Goal: Information Seeking & Learning: Learn about a topic

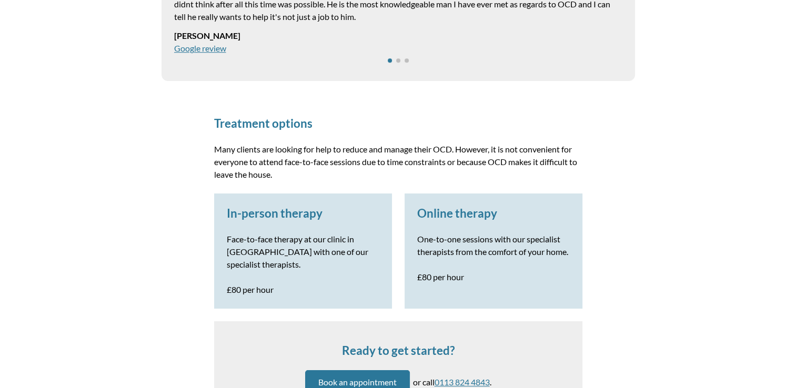
scroll to position [619, 0]
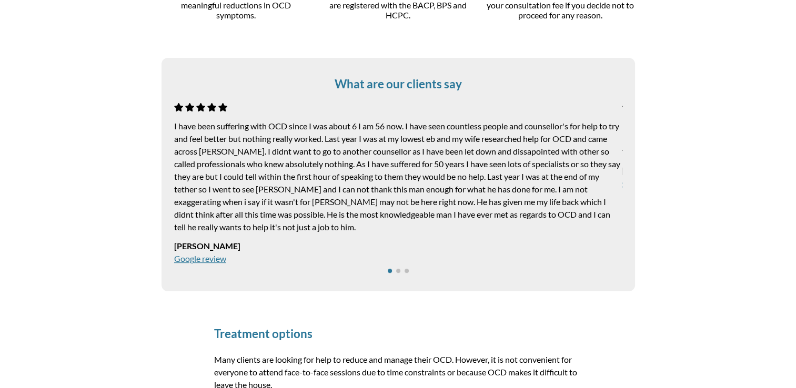
click at [398, 272] on span "Go to slide 2" at bounding box center [398, 271] width 4 height 4
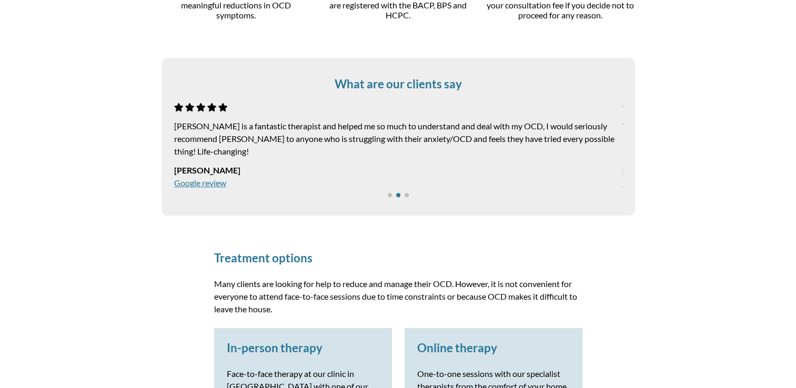
click at [406, 195] on span "Go to slide 3" at bounding box center [407, 195] width 4 height 4
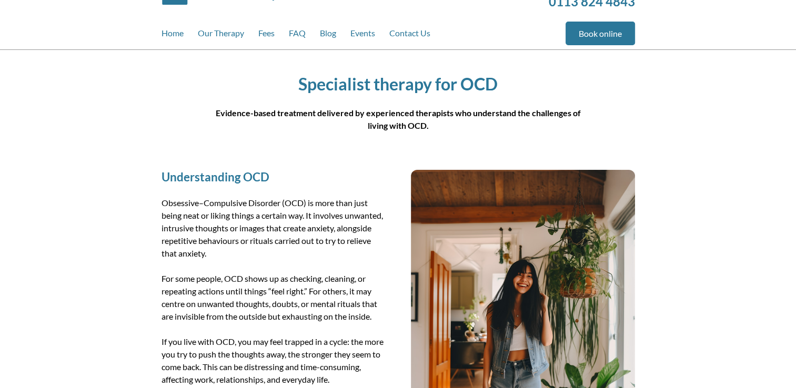
scroll to position [0, 0]
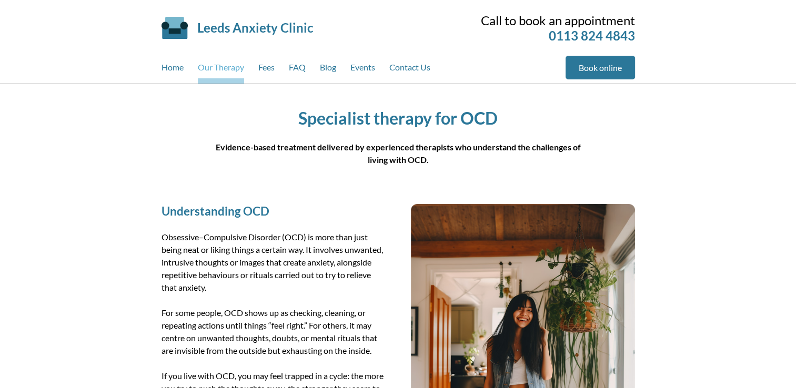
click at [227, 66] on link "Our Therapy" at bounding box center [221, 70] width 46 height 28
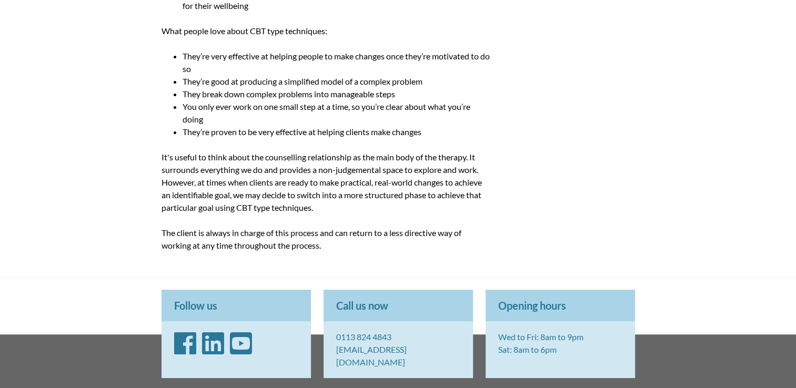
scroll to position [1041, 0]
